Goal: Task Accomplishment & Management: Complete application form

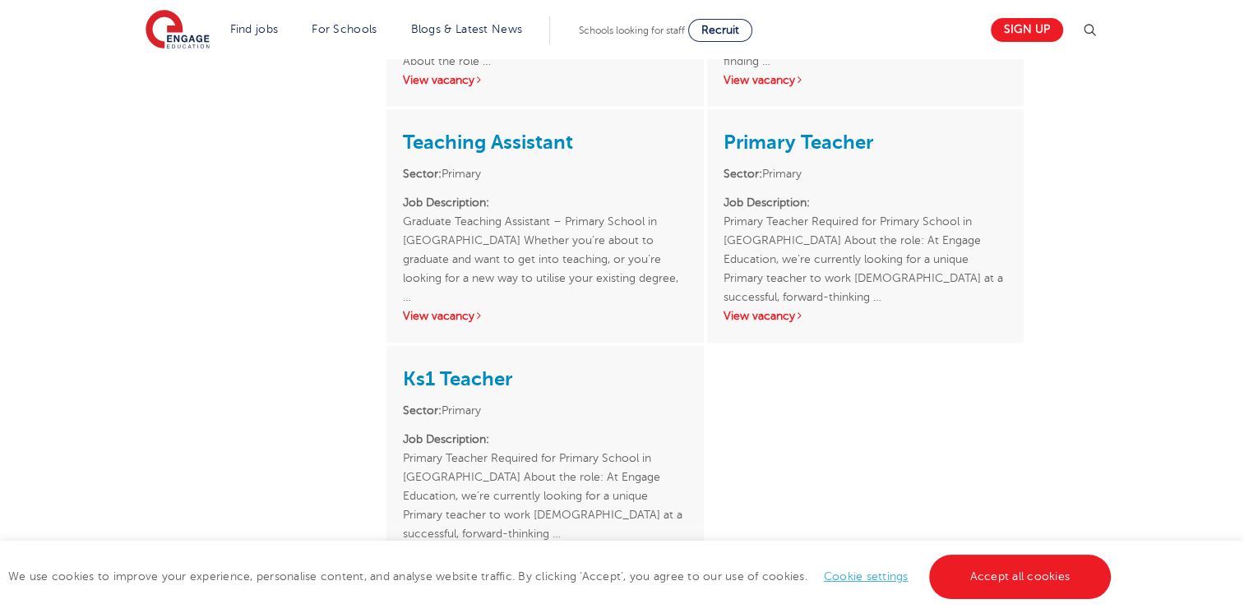
scroll to position [717, 0]
click at [762, 307] on link "View vacancy" at bounding box center [763, 313] width 81 height 12
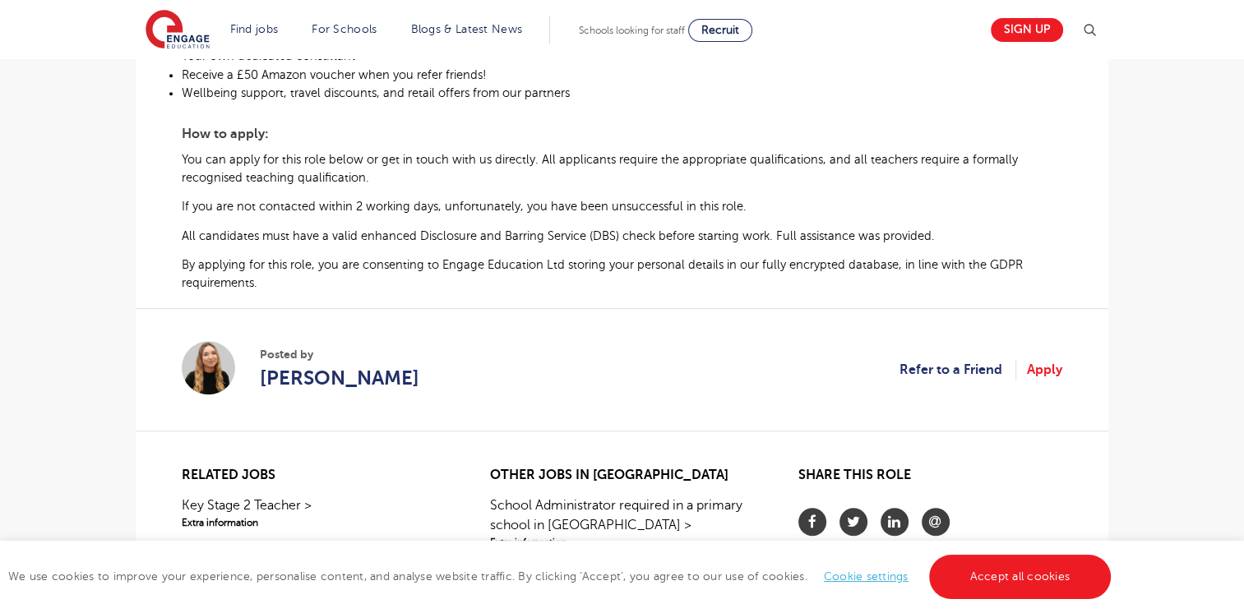
scroll to position [950, 0]
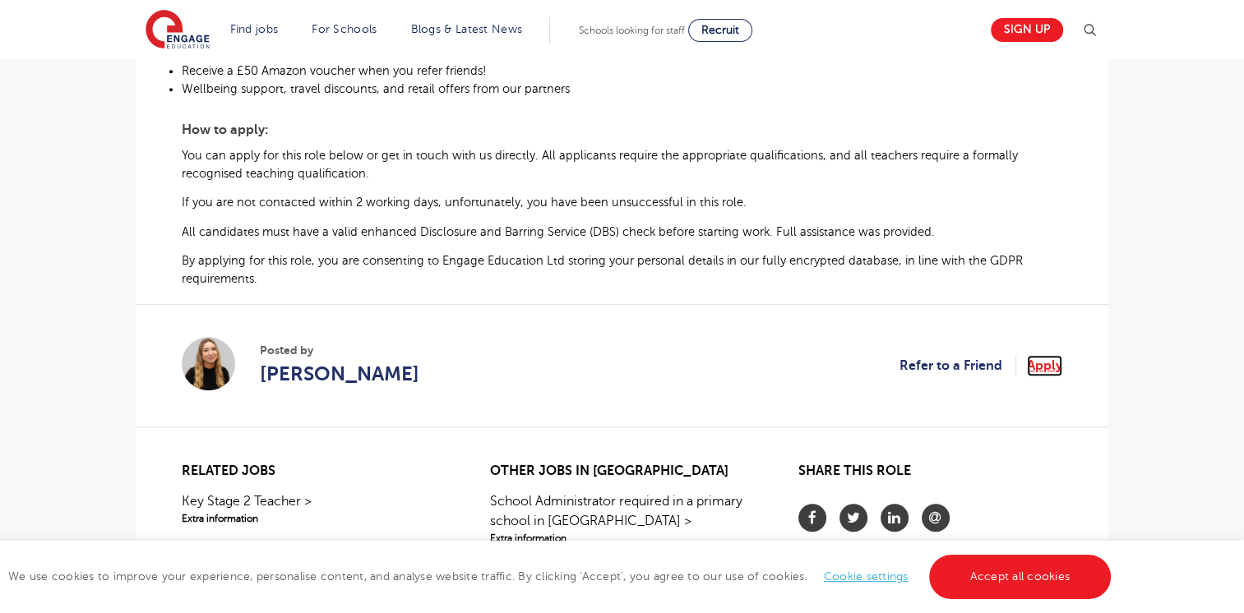
click at [1050, 372] on link "Apply" at bounding box center [1044, 365] width 35 height 21
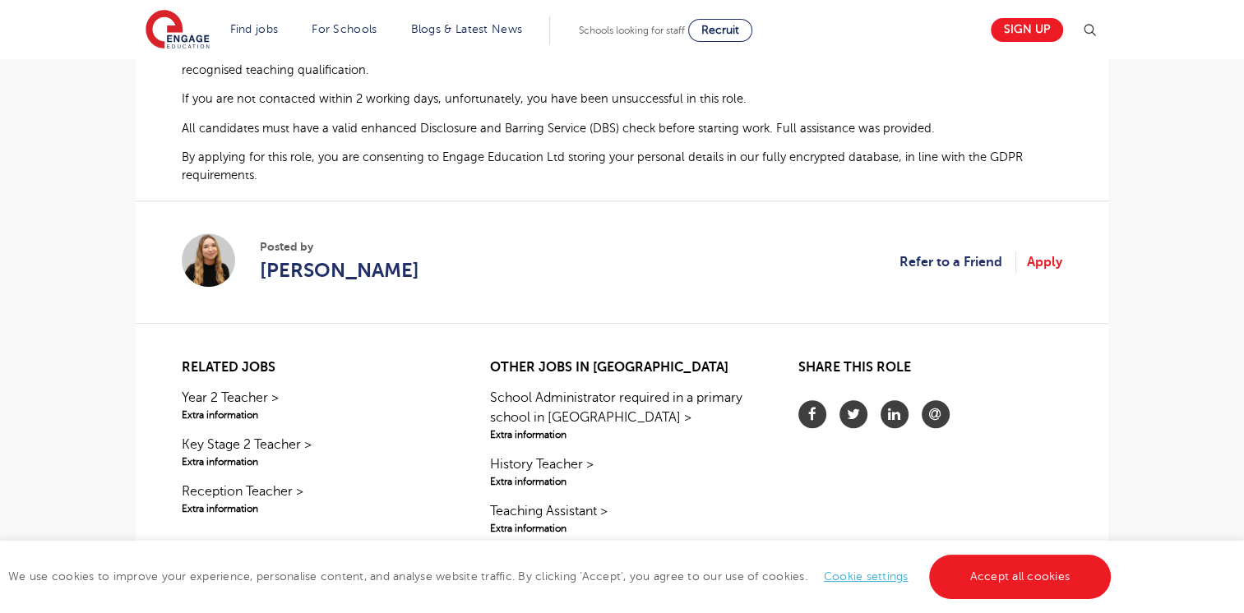
scroll to position [1069, 0]
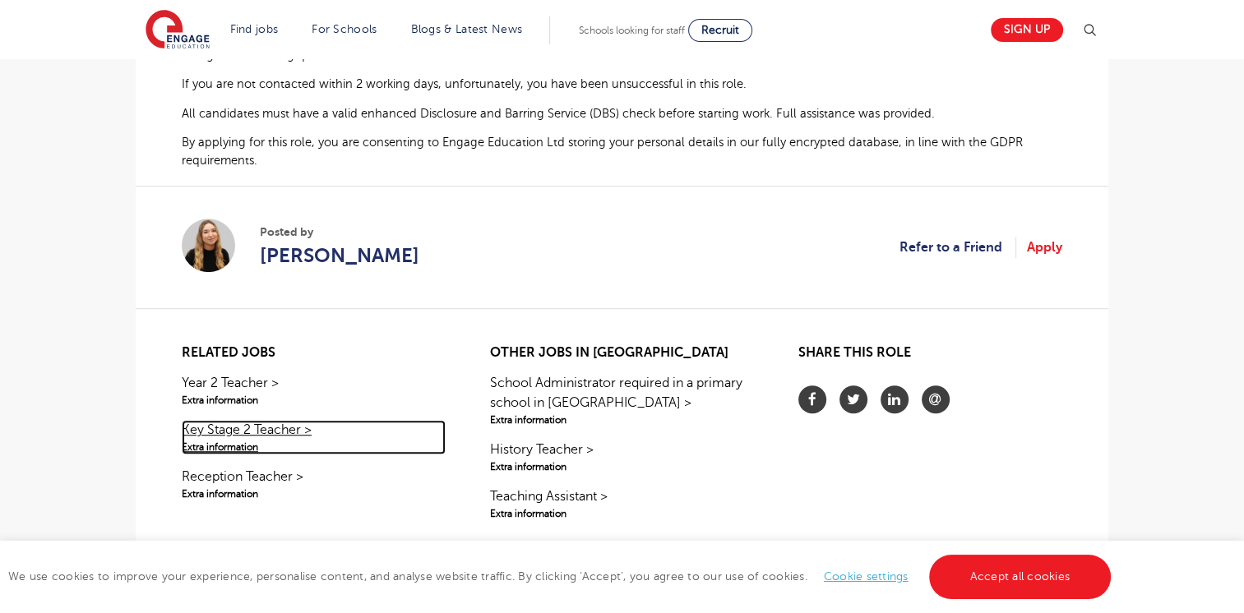
click at [247, 441] on link "Key Stage 2 Teacher > Extra information" at bounding box center [314, 437] width 264 height 35
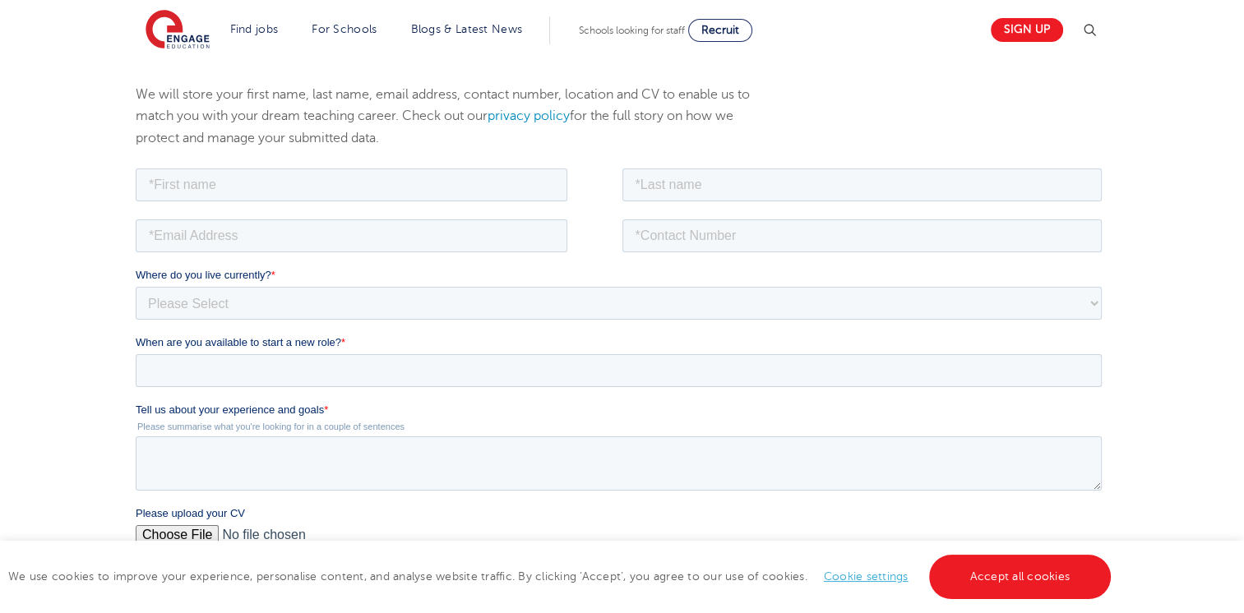
scroll to position [192, 0]
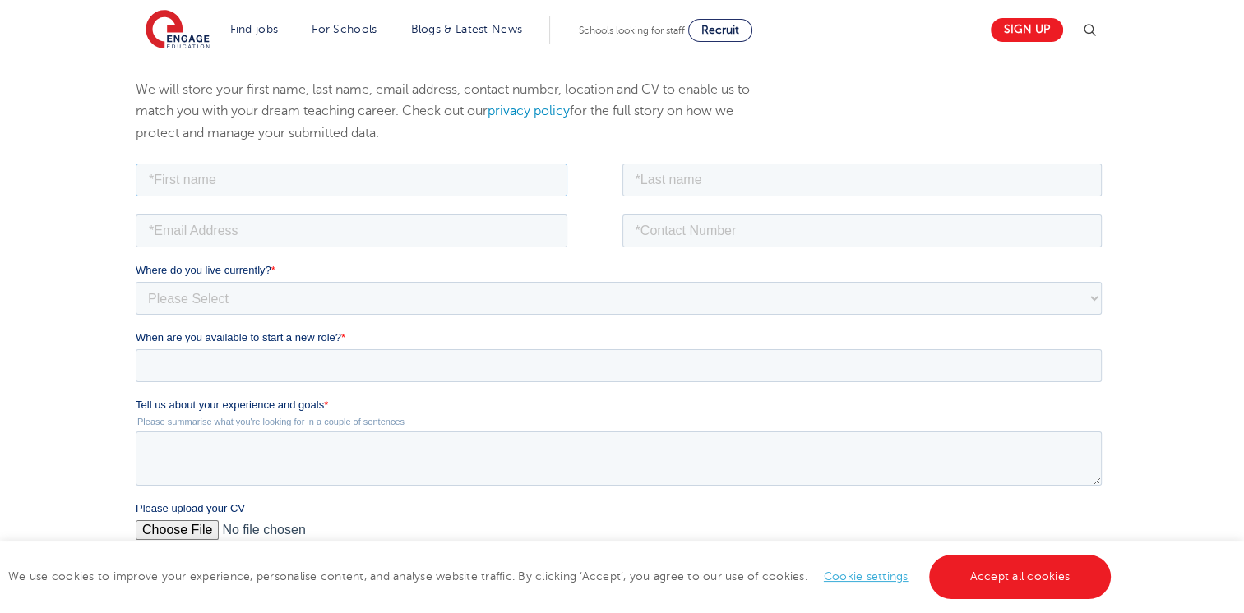
click at [267, 176] on input "text" at bounding box center [352, 179] width 432 height 33
type input "Simon"
click at [688, 176] on input "text" at bounding box center [862, 179] width 480 height 33
type input "Langton"
click at [681, 233] on input "tel" at bounding box center [862, 230] width 480 height 33
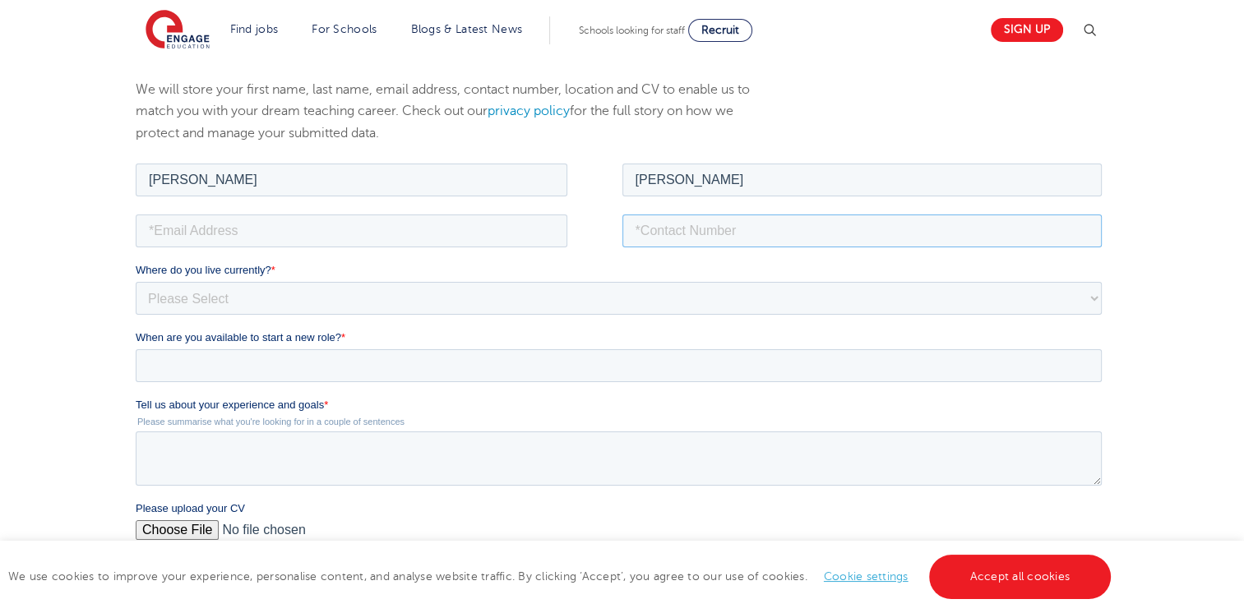
type input "+447947356600"
click at [411, 231] on input "email" at bounding box center [352, 230] width 432 height 33
type input "langojr@hotmail.co.uk"
click at [376, 299] on select "Please Select UK Canada Ireland Australia New Zealand Europe USA South Africa J…" at bounding box center [619, 297] width 966 height 33
select select "UK"
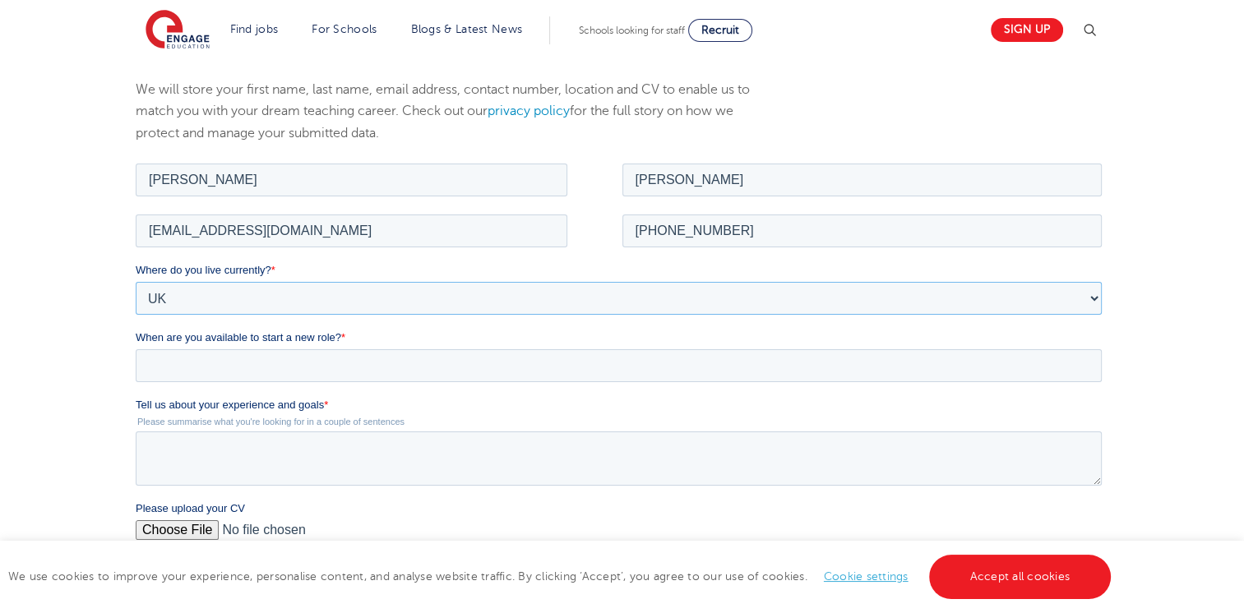
click at [136, 281] on select "Please Select UK Canada Ireland Australia New Zealand Europe USA South Africa J…" at bounding box center [619, 297] width 966 height 33
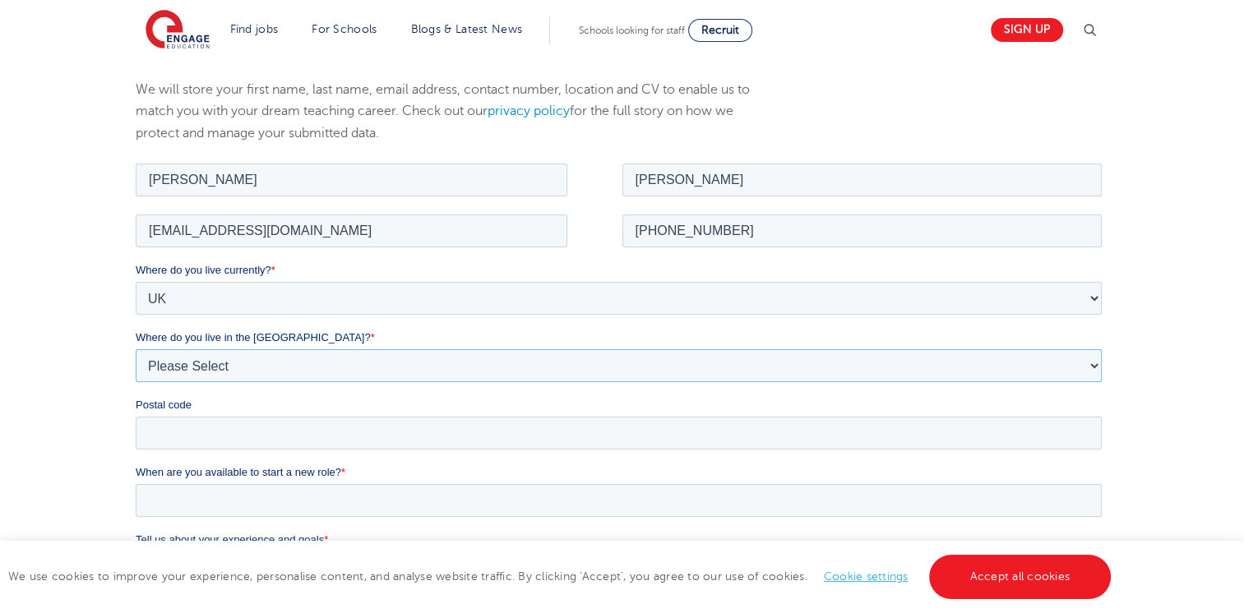
click at [230, 372] on select "Please Select Overseas Barnsley Bedfordshire Berkshire Bournemouth Bracknell Fo…" at bounding box center [619, 365] width 966 height 33
select select "City of London"
click at [136, 349] on select "Please Select Overseas Barnsley Bedfordshire Berkshire Bournemouth Bracknell Fo…" at bounding box center [619, 365] width 966 height 33
click at [505, 437] on input "Postal code" at bounding box center [619, 432] width 966 height 33
type input "UB10 0PZ"
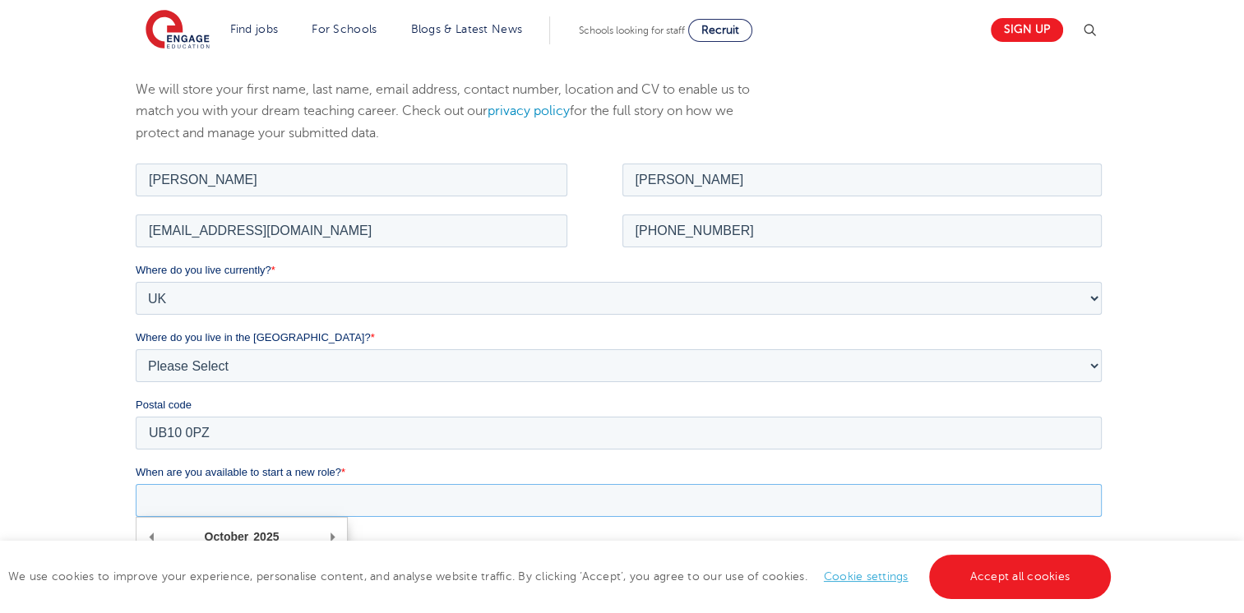
click at [333, 499] on input "When are you available to start a new role? *" at bounding box center [619, 499] width 966 height 33
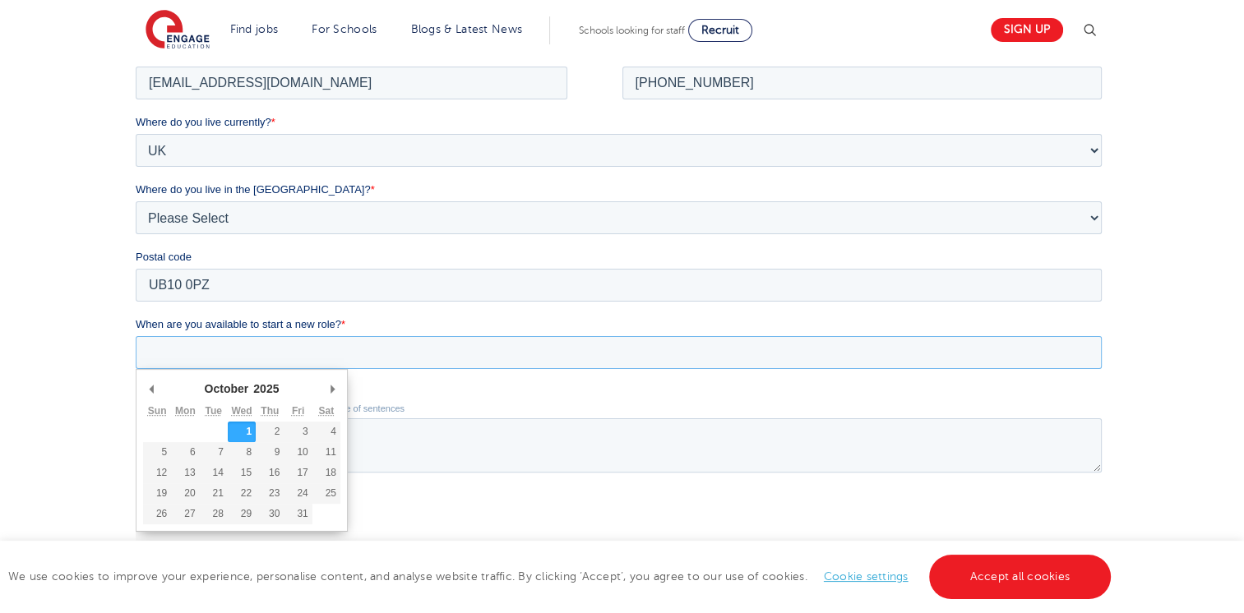
scroll to position [344, 0]
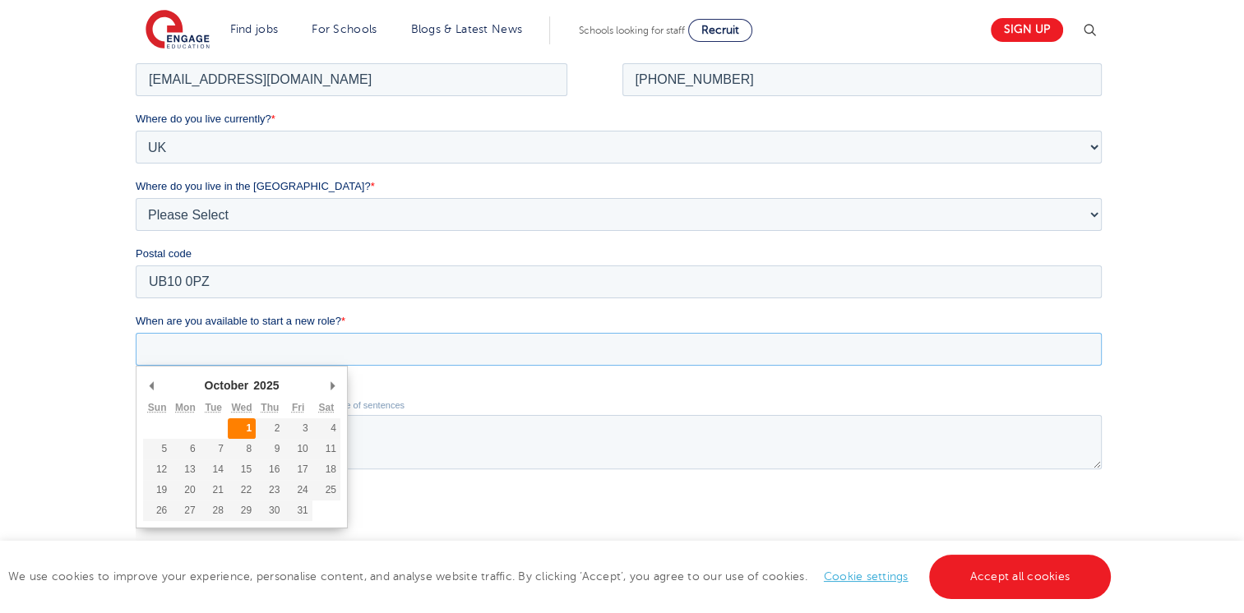
type div "2025-10-01"
type input "2025/10/01"
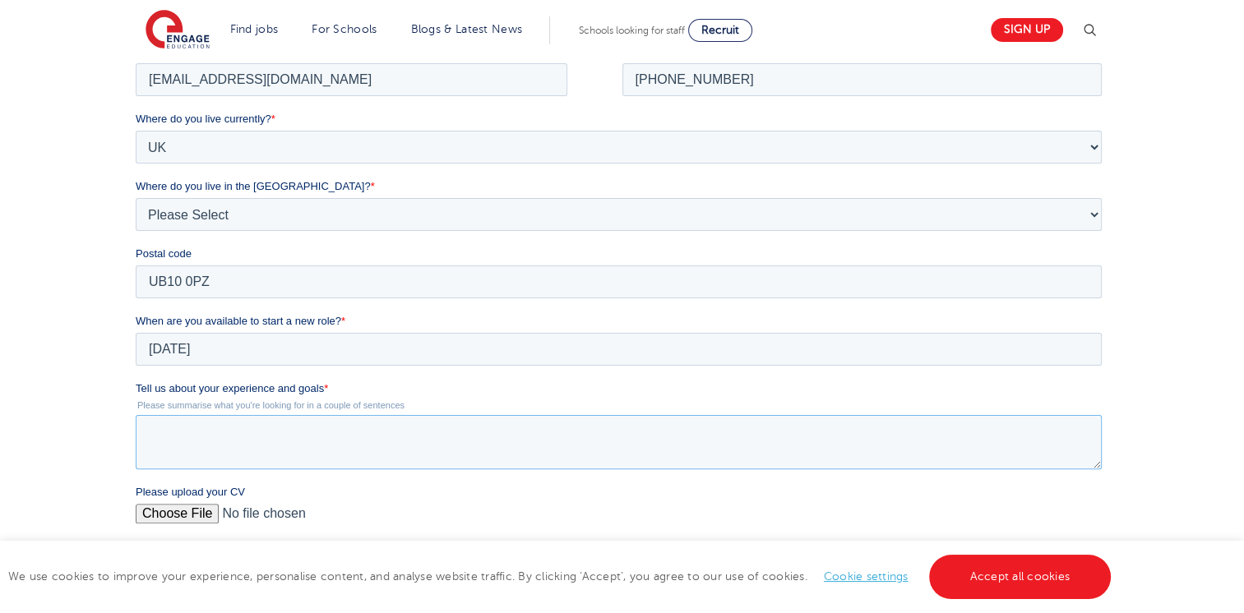
click at [242, 432] on textarea "Tell us about your experience and goals *" at bounding box center [619, 441] width 966 height 54
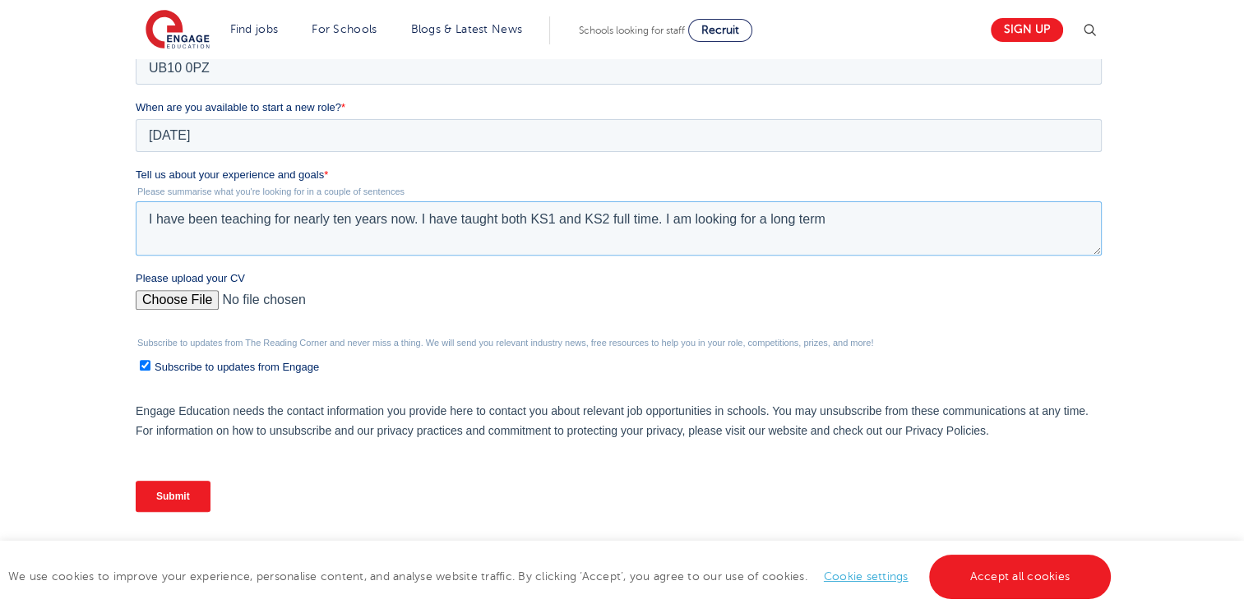
scroll to position [580, 0]
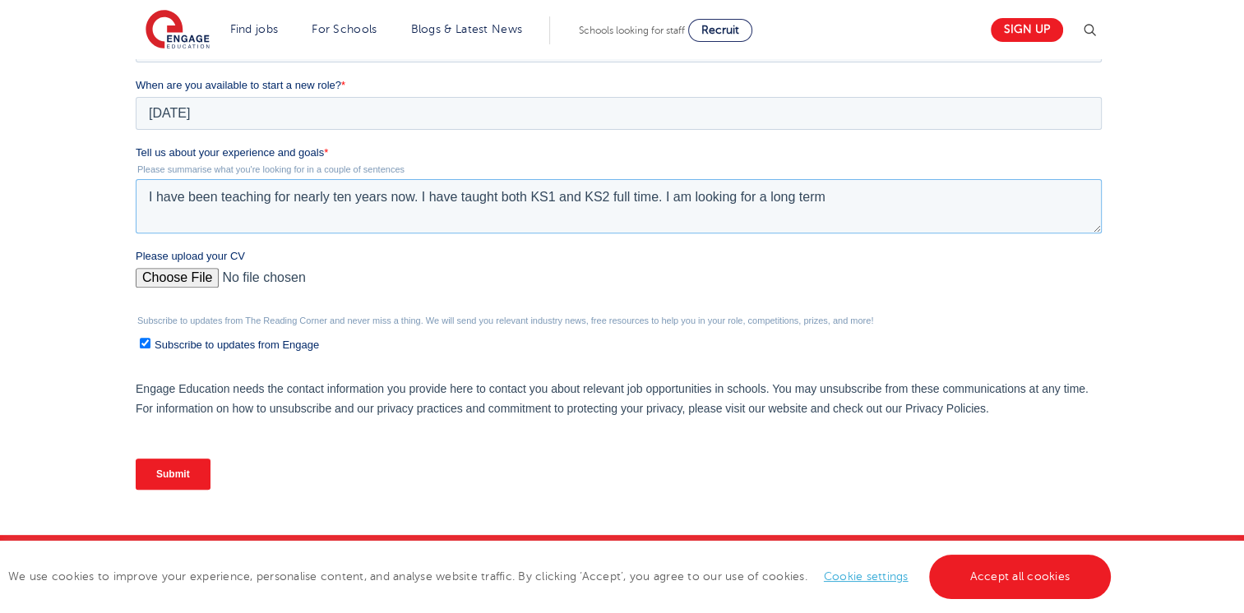
type textarea "I have been teaching for nearly ten years now. I have taught both KS1 and KS2 f…"
click at [145, 343] on input "Subscribe to updates from Engage" at bounding box center [145, 343] width 11 height 11
checkbox input "false"
click at [842, 196] on textarea "I have been teaching for nearly ten years now. I have taught both KS1 and KS2 f…" at bounding box center [619, 206] width 966 height 54
click at [831, 196] on textarea "I have been teaching for nearly ten years now. I have taught both KS1 and KS2 f…" at bounding box center [619, 206] width 966 height 54
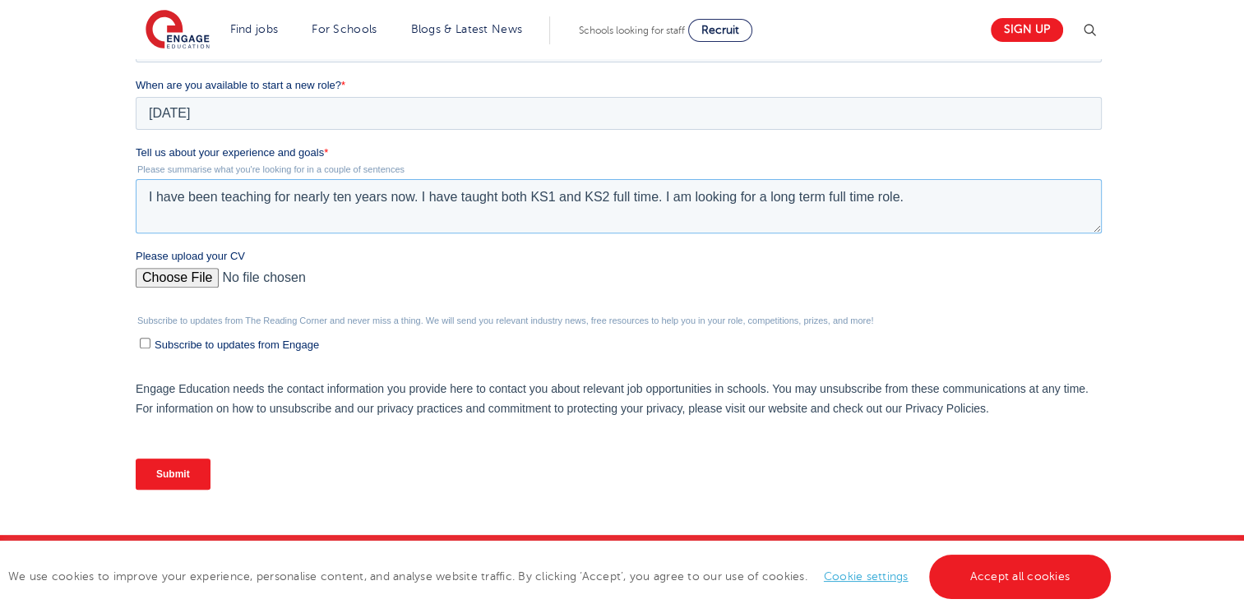
type textarea "I have been teaching for nearly ten years now. I have taught both KS1 and KS2 f…"
click at [196, 272] on input "Please upload your CV" at bounding box center [619, 284] width 966 height 33
type input "C:\fakepath\Simon's Resume L.docx"
click at [164, 482] on input "Submit" at bounding box center [173, 474] width 75 height 31
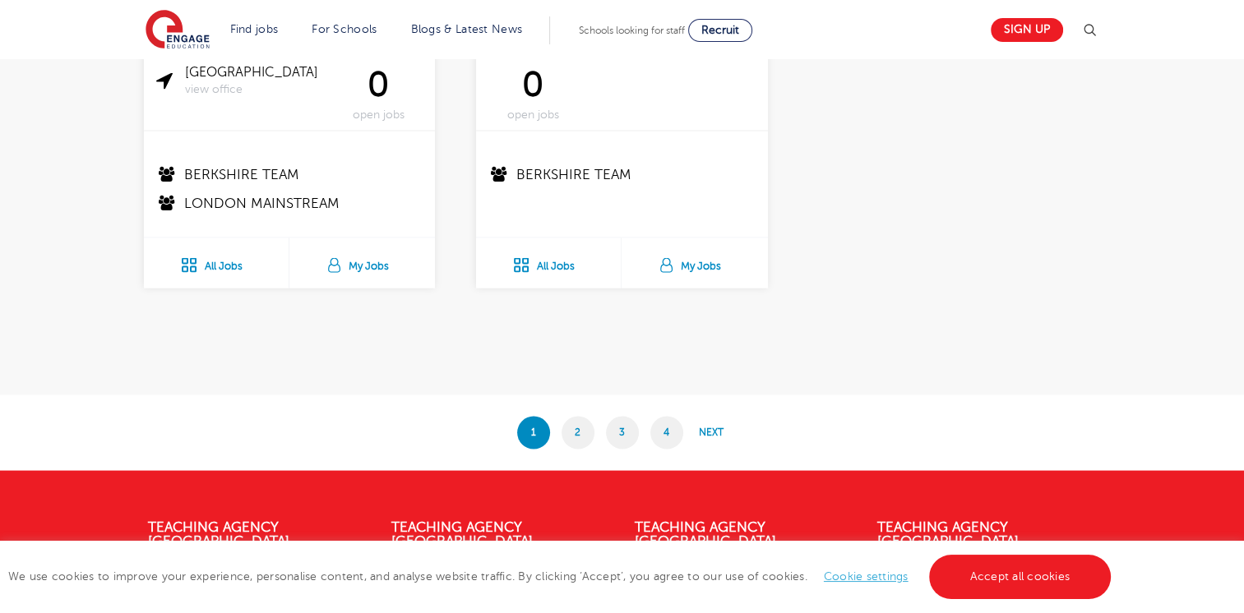
scroll to position [3341, 0]
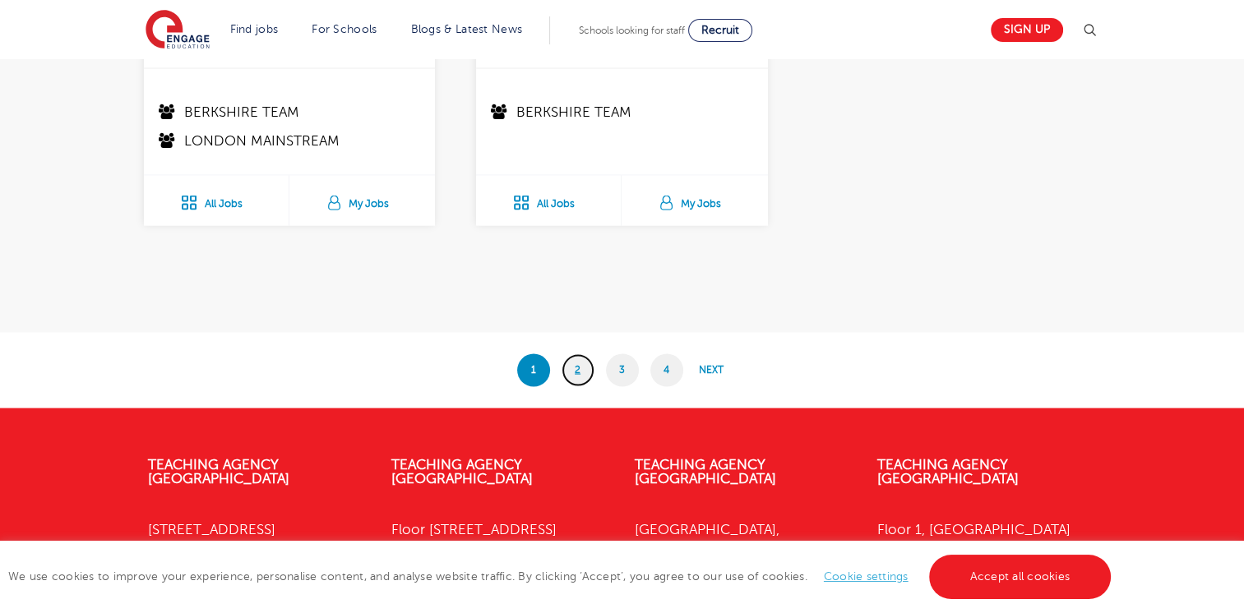
click at [571, 369] on link "2" at bounding box center [578, 370] width 33 height 33
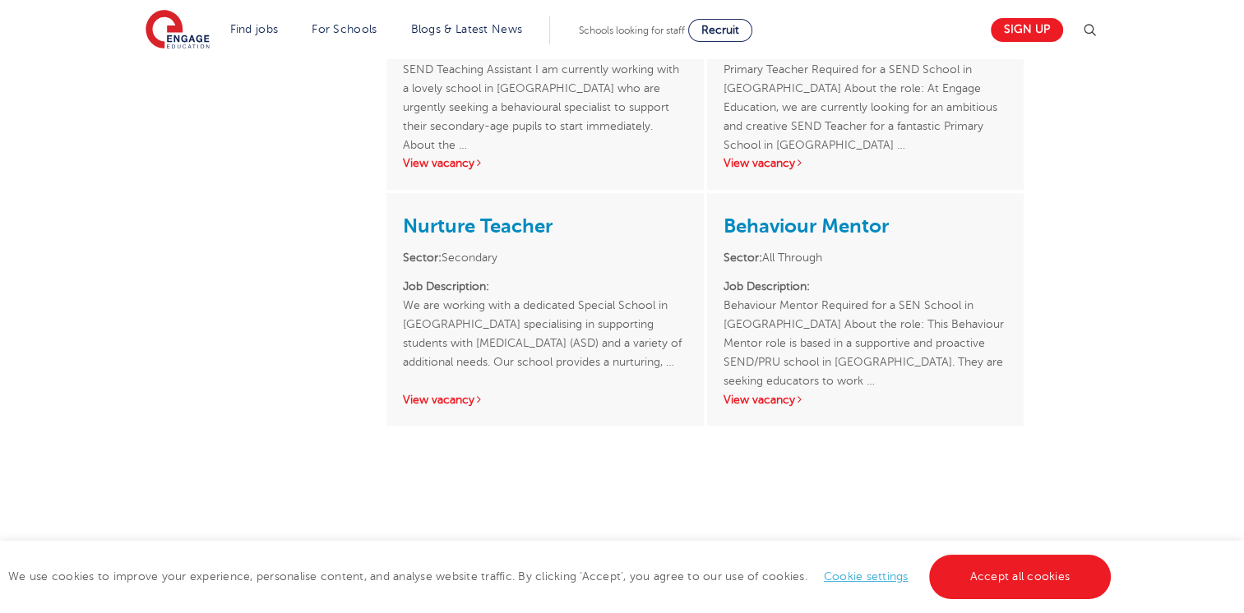
scroll to position [831, 0]
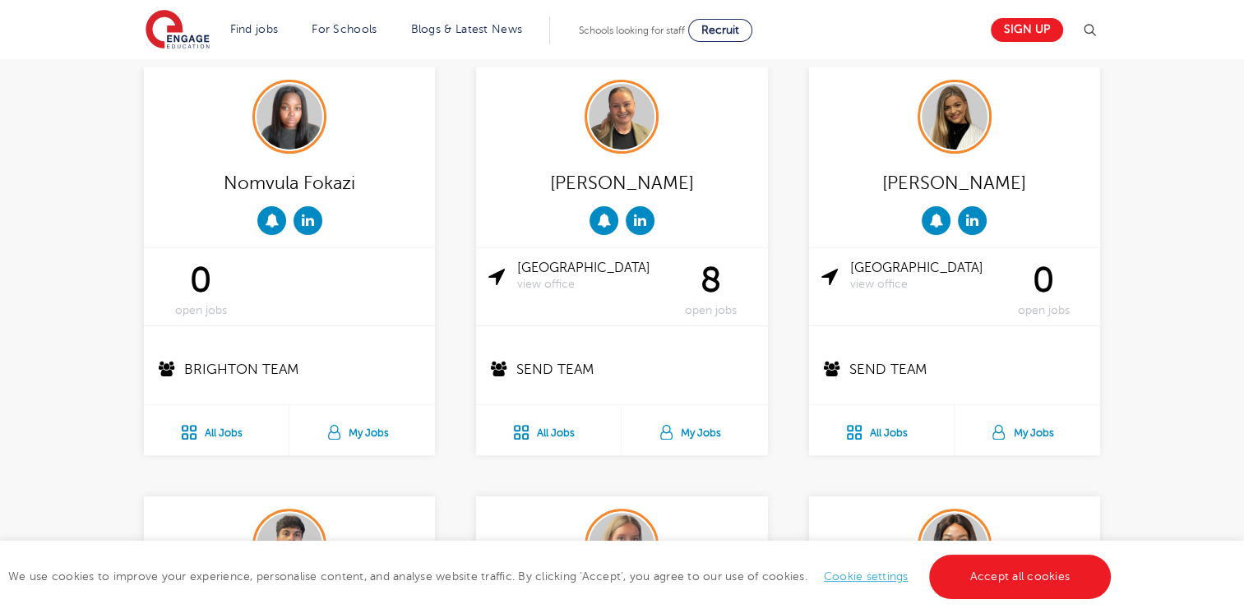
scroll to position [451, 0]
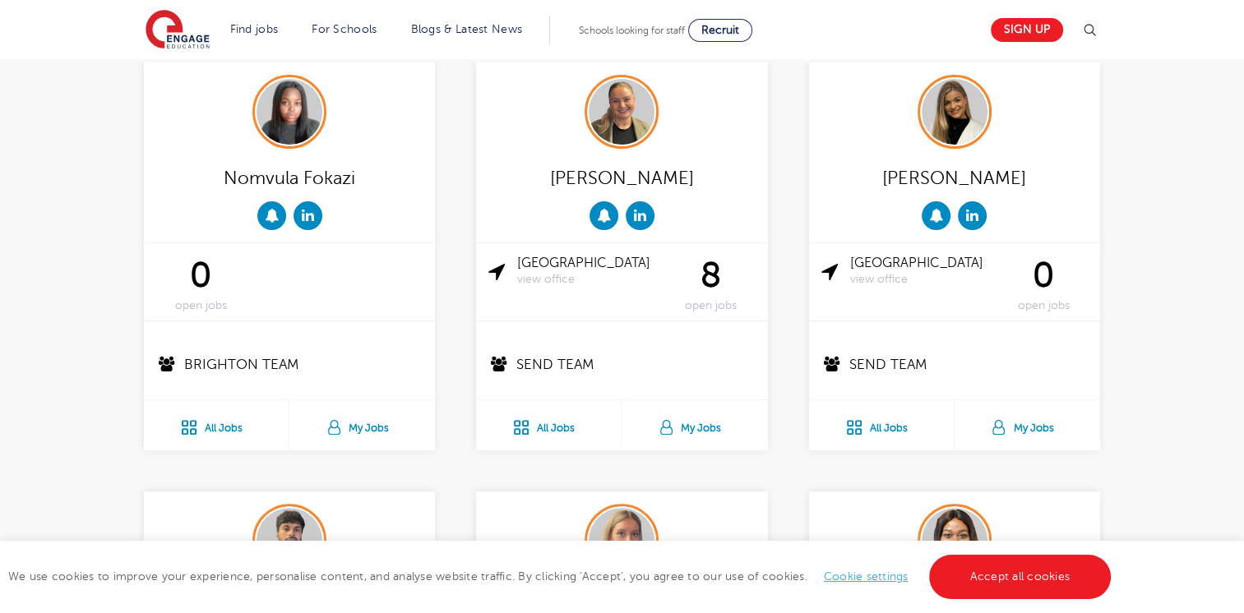
drag, startPoint x: 715, startPoint y: 435, endPoint x: 756, endPoint y: 480, distance: 61.1
click at [756, 480] on div "Poppy Watson-Price London view office 8 open jobs SEND Team All Jobs My Jobs" at bounding box center [621, 276] width 332 height 429
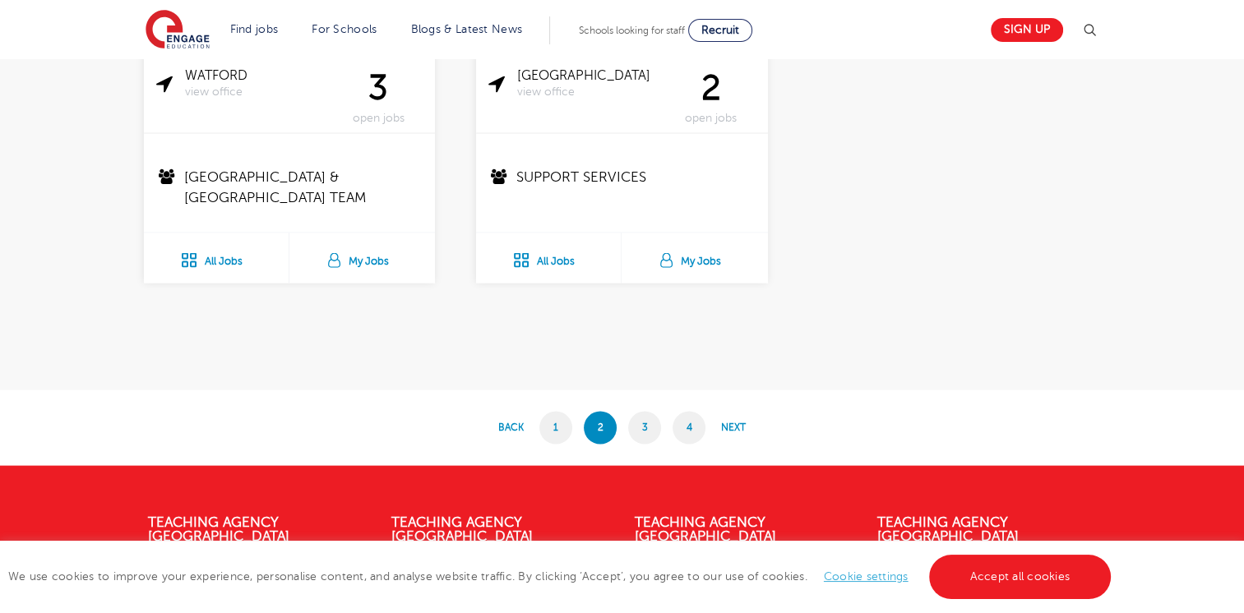
scroll to position [3316, 0]
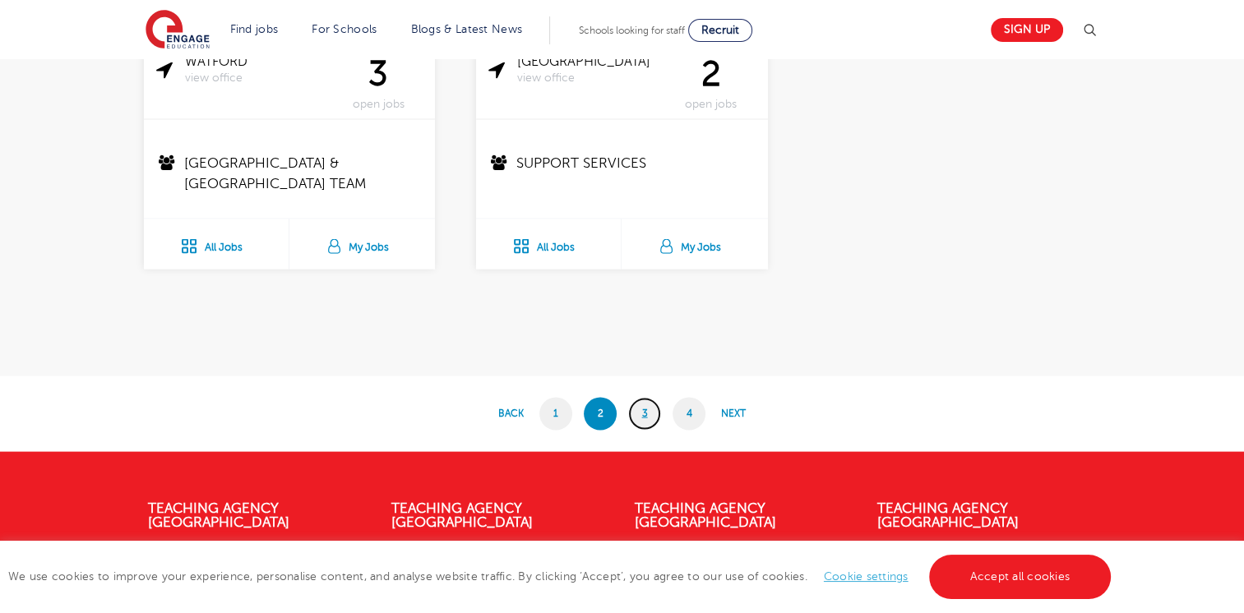
click at [648, 413] on link "3" at bounding box center [644, 414] width 33 height 33
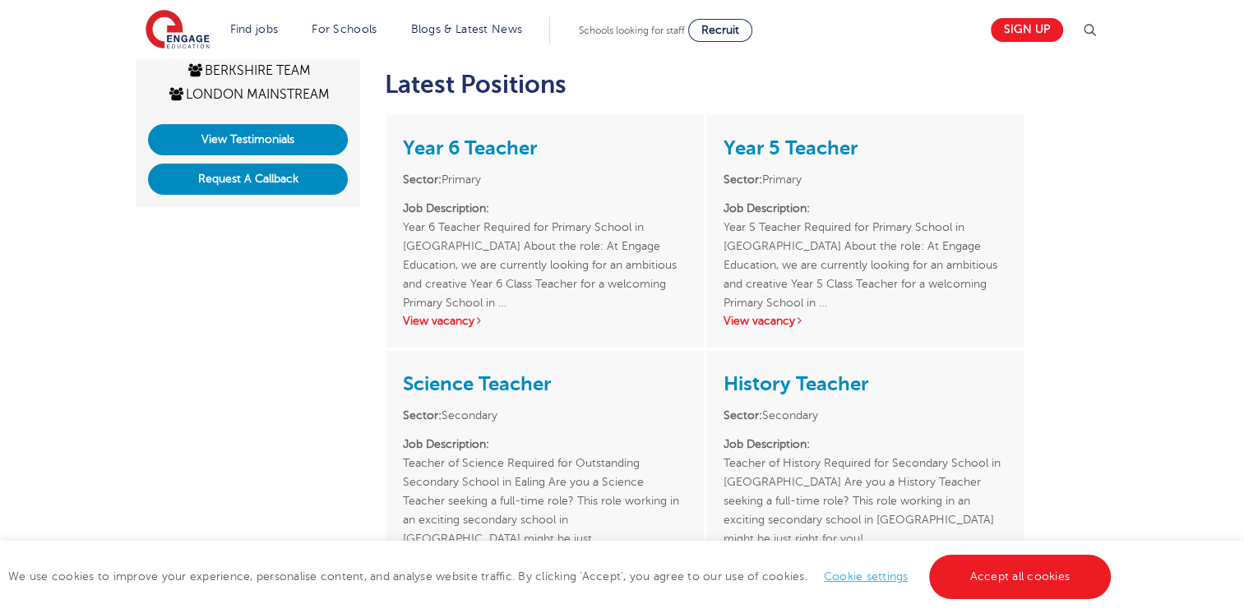
scroll to position [465, 0]
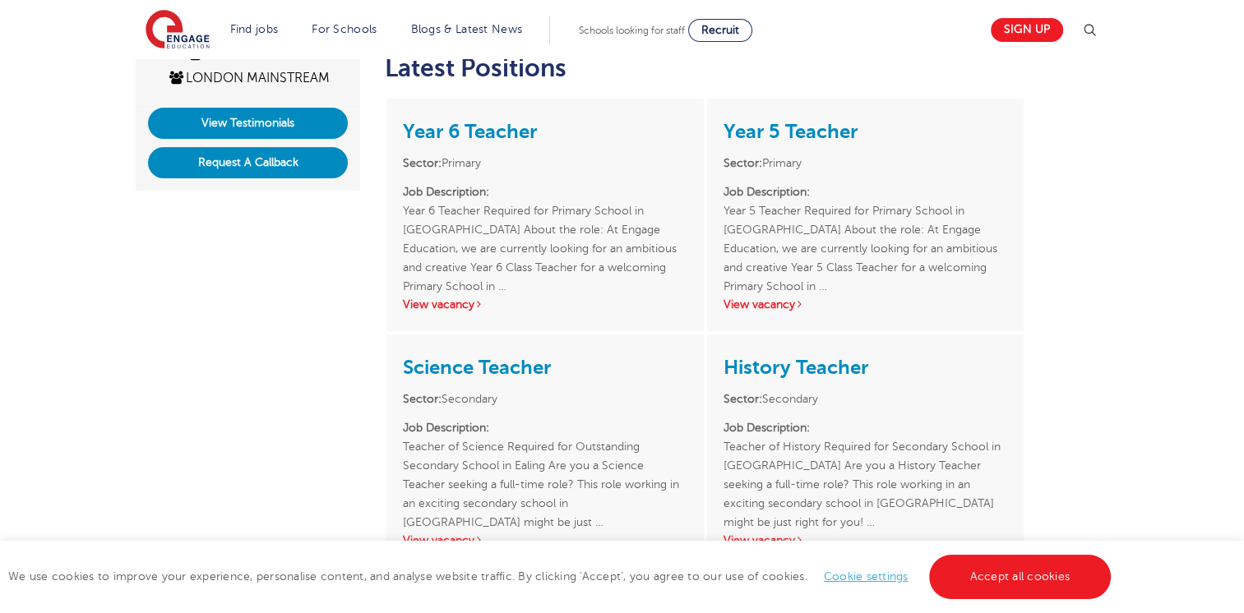
drag, startPoint x: 1243, startPoint y: 333, endPoint x: 1241, endPoint y: 371, distance: 37.9
click at [1241, 371] on div "[PERSON_NAME] ACTIVE JOBS 5 OFFICE(S) London TEAM(S) Berkshire Team London Main…" at bounding box center [622, 347] width 1244 height 1254
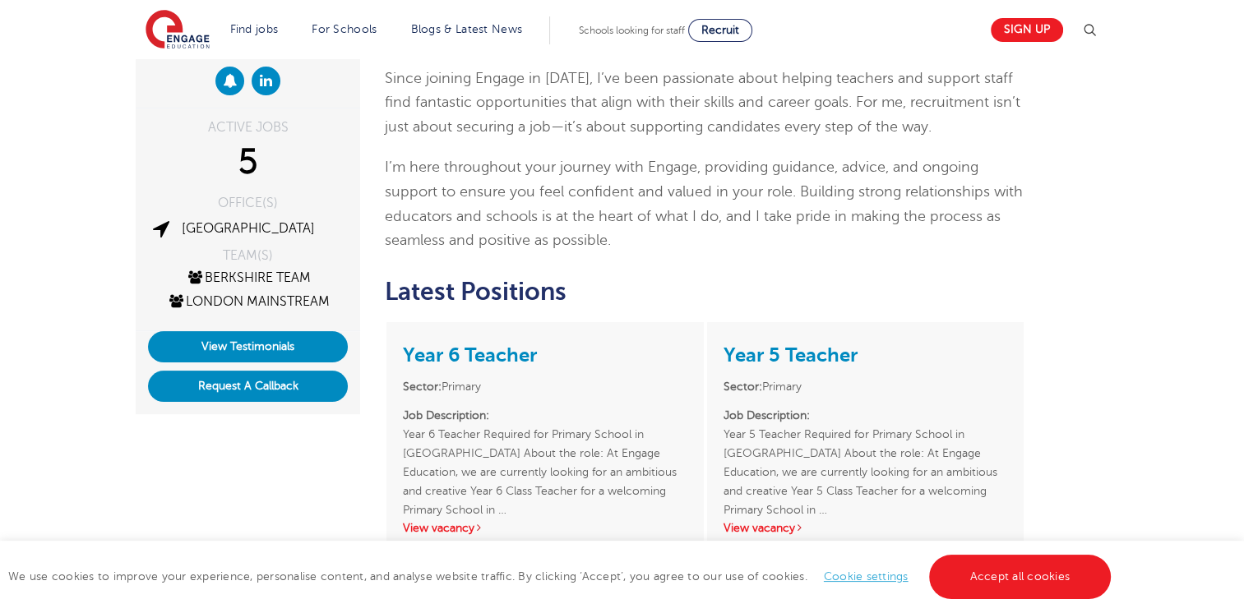
scroll to position [240, 0]
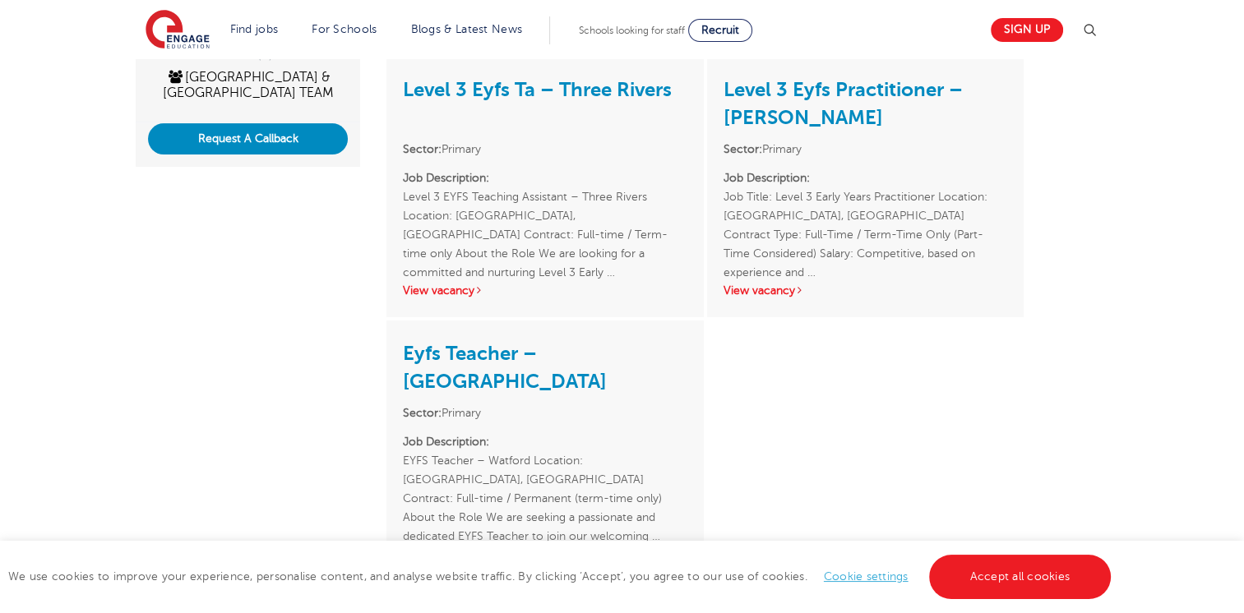
scroll to position [39, 0]
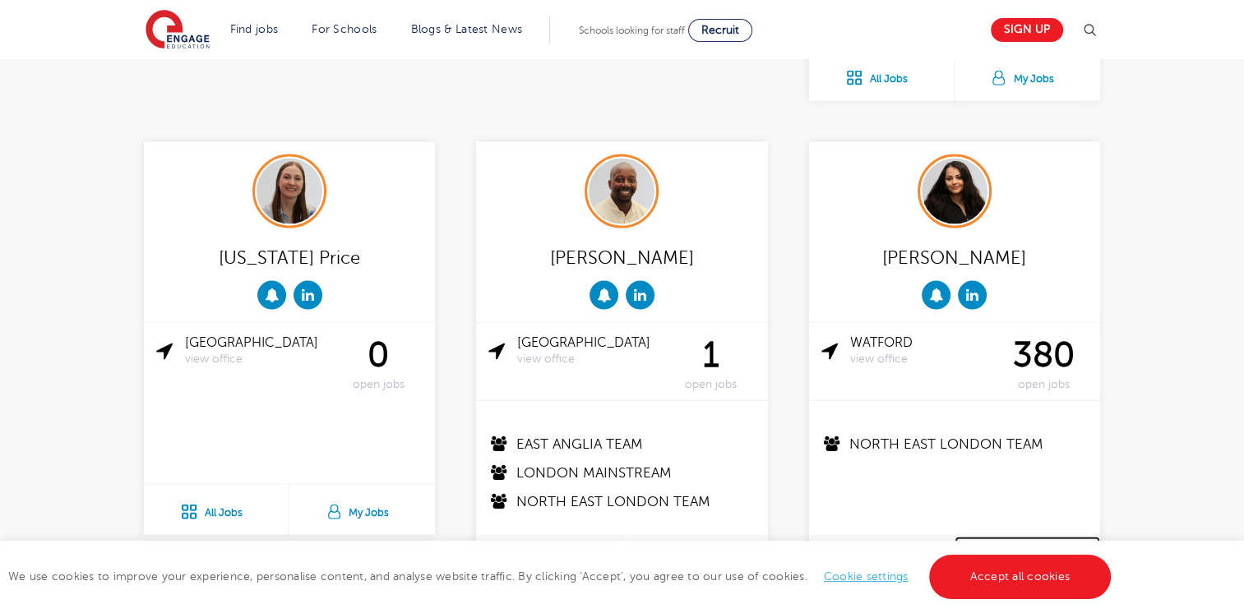
scroll to position [3536, 0]
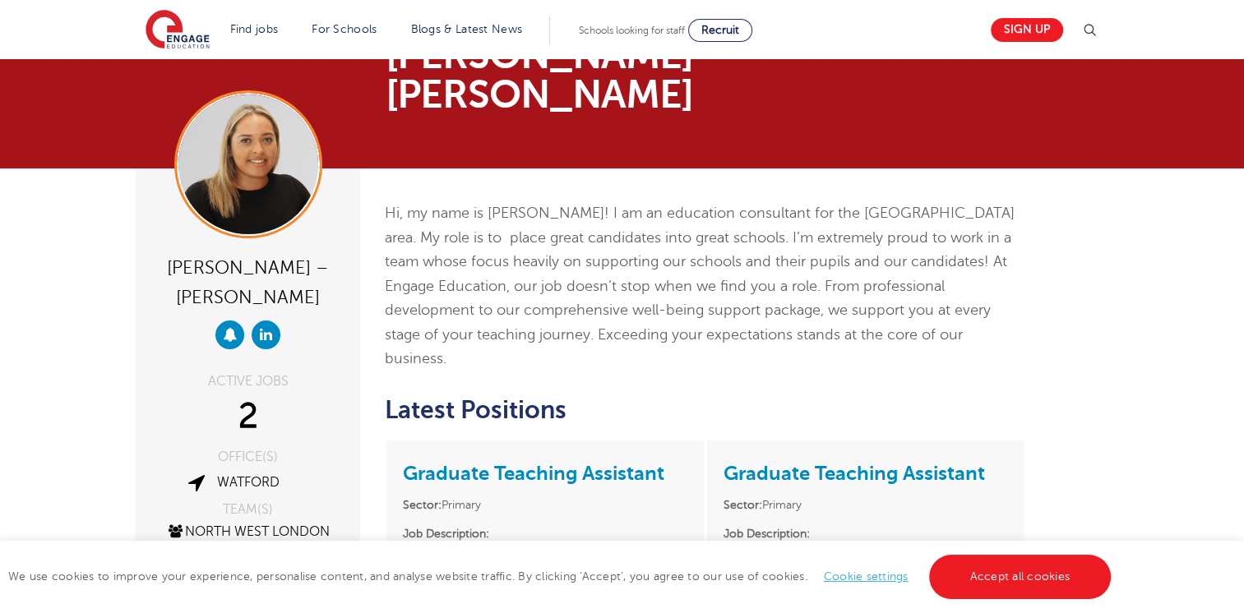
scroll to position [47, 0]
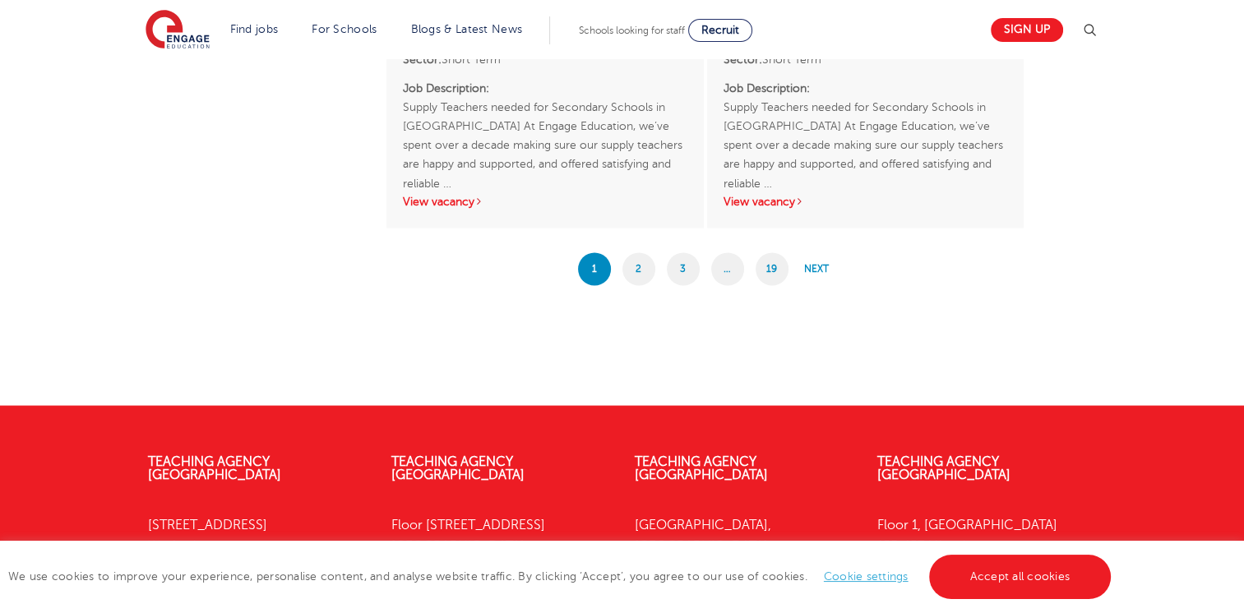
scroll to position [2937, 0]
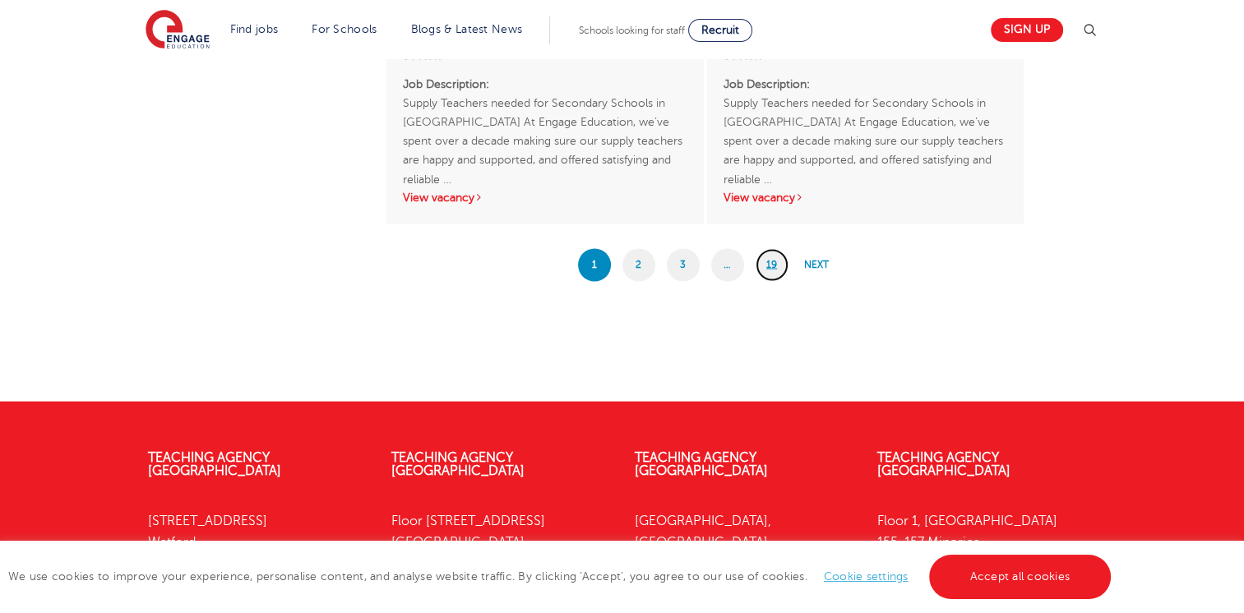
click at [763, 261] on link "19" at bounding box center [772, 264] width 33 height 33
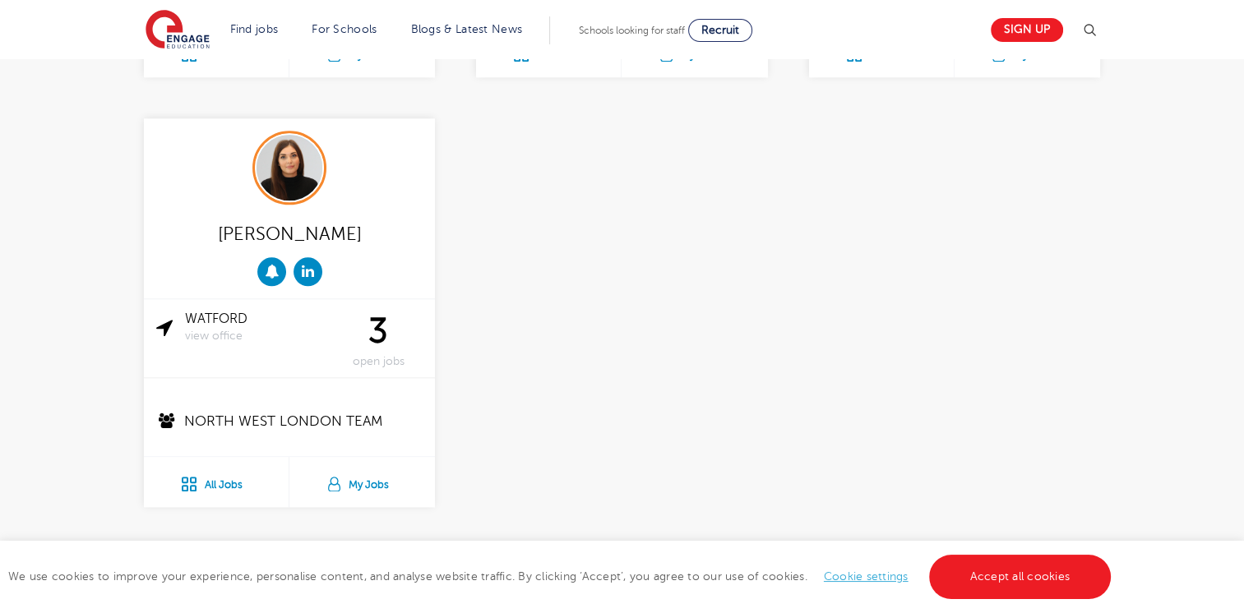
scroll to position [1763, 0]
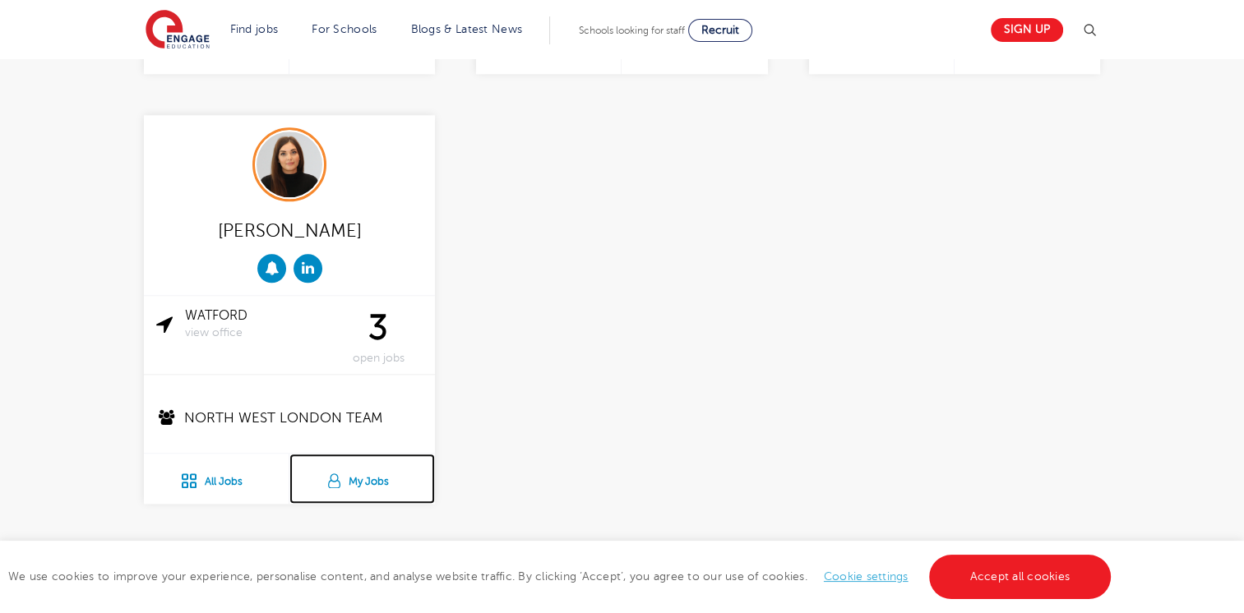
click at [354, 479] on link "My Jobs" at bounding box center [362, 479] width 146 height 50
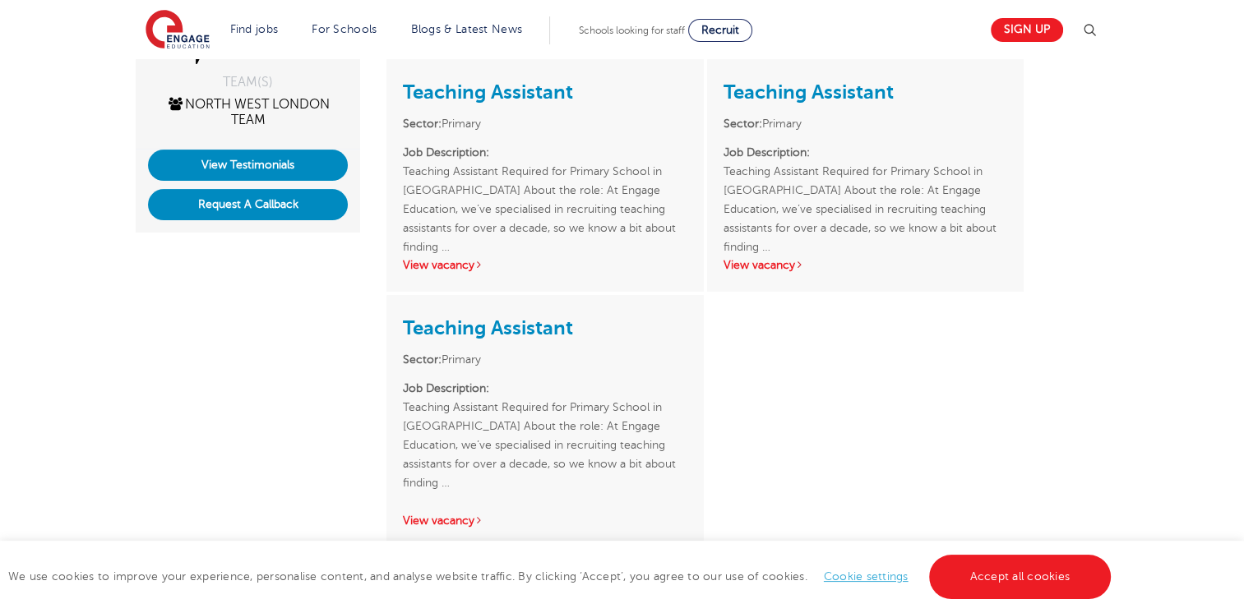
scroll to position [515, 0]
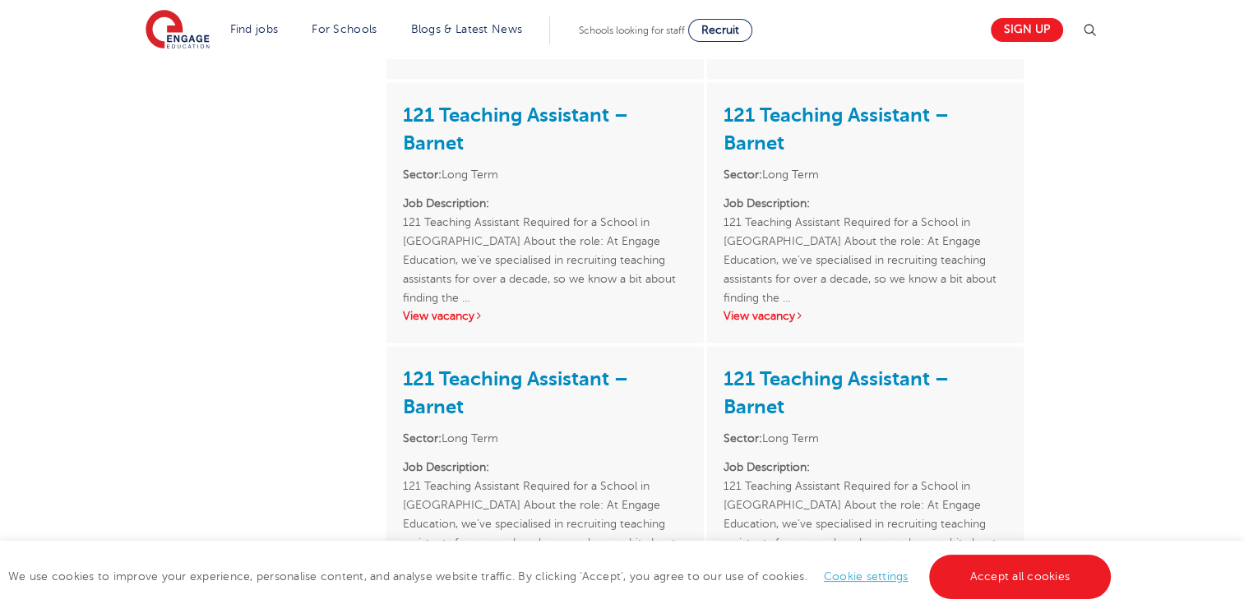
scroll to position [2059, 0]
